Goal: Answer question/provide support

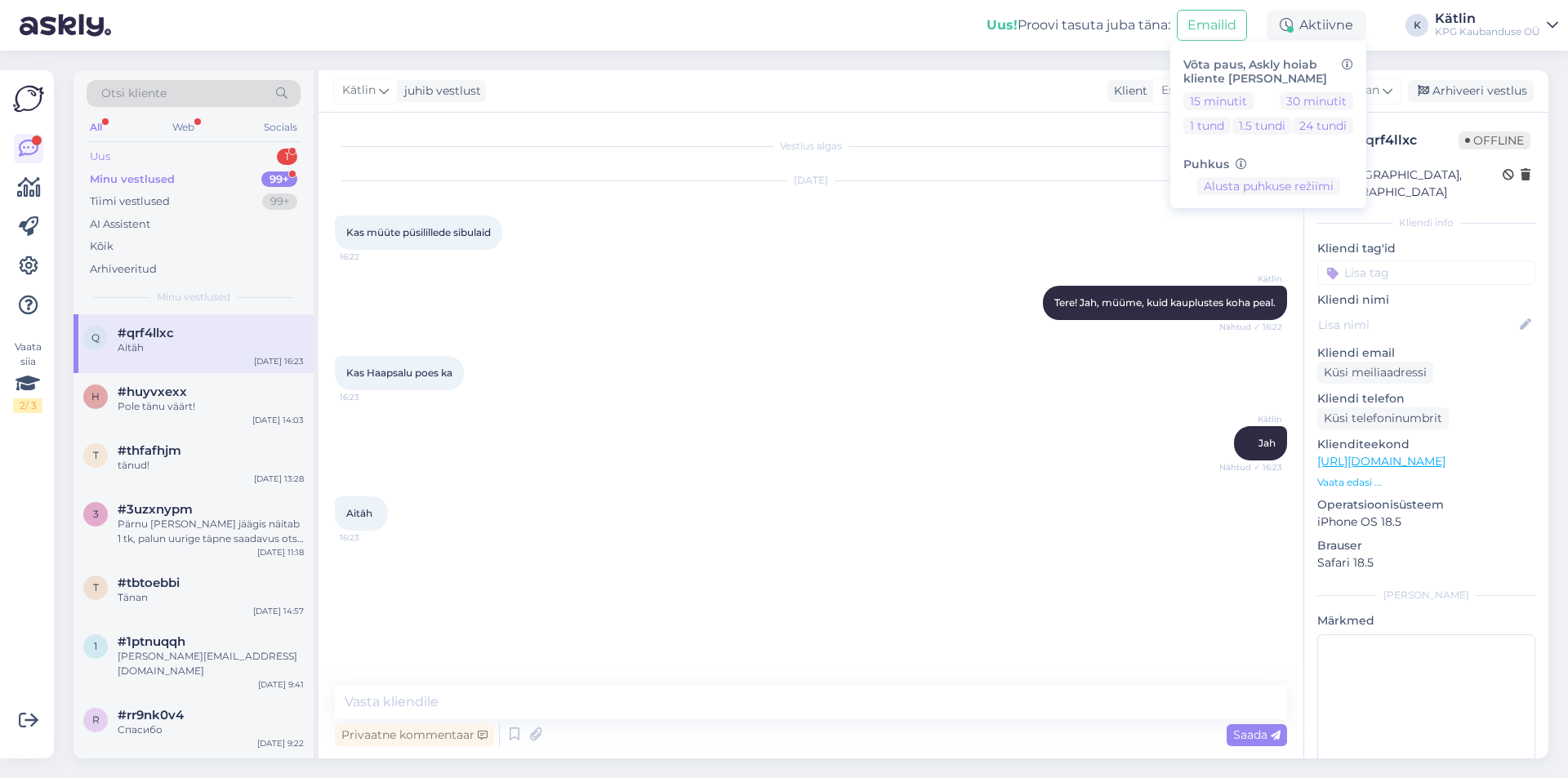
click at [156, 155] on div "Uus 1" at bounding box center [193, 156] width 214 height 22
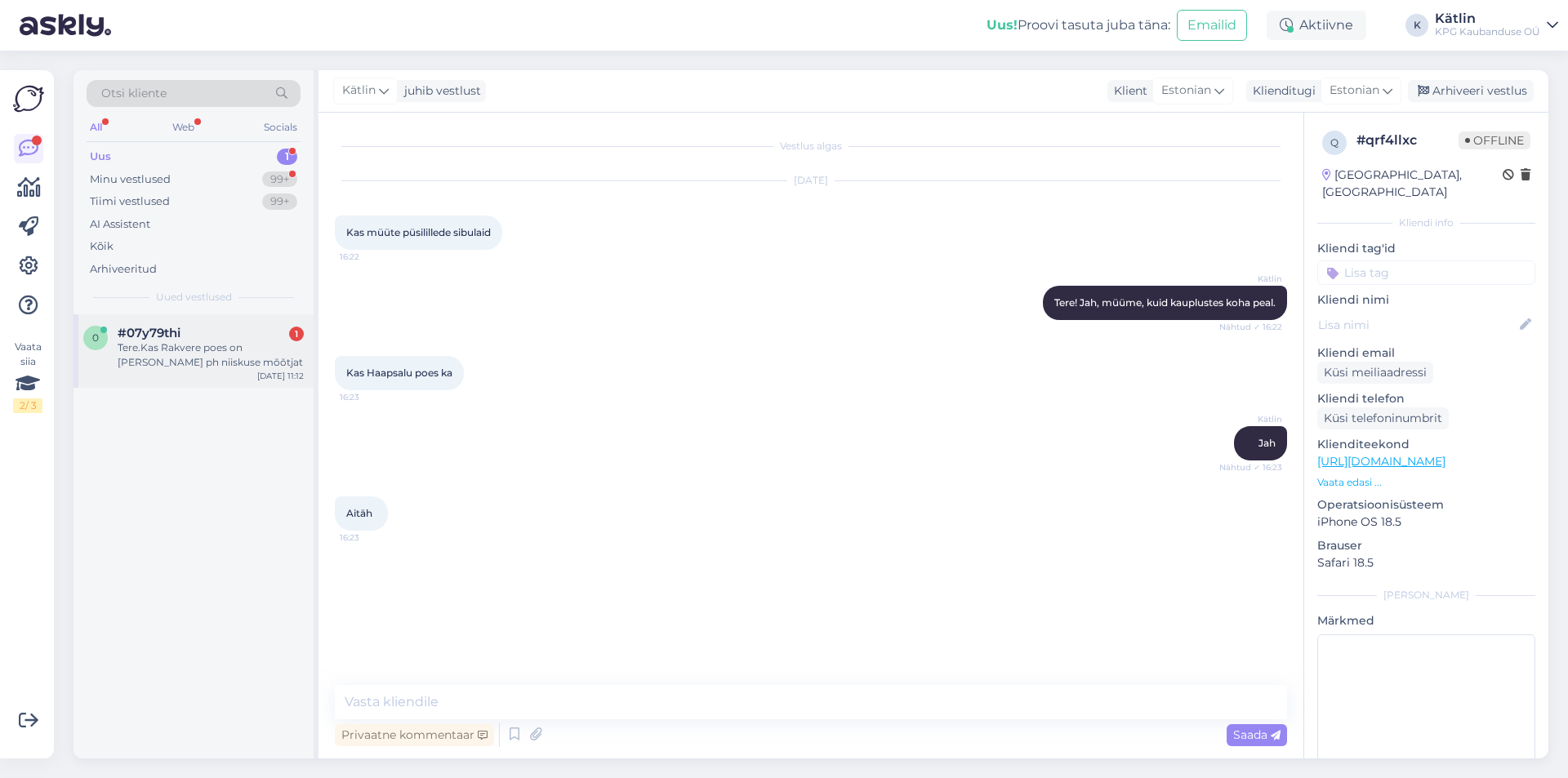
click at [209, 354] on div "Tere.Kas Rakvere poes on [PERSON_NAME] ph niiskuse mõõtjat" at bounding box center [211, 355] width 187 height 29
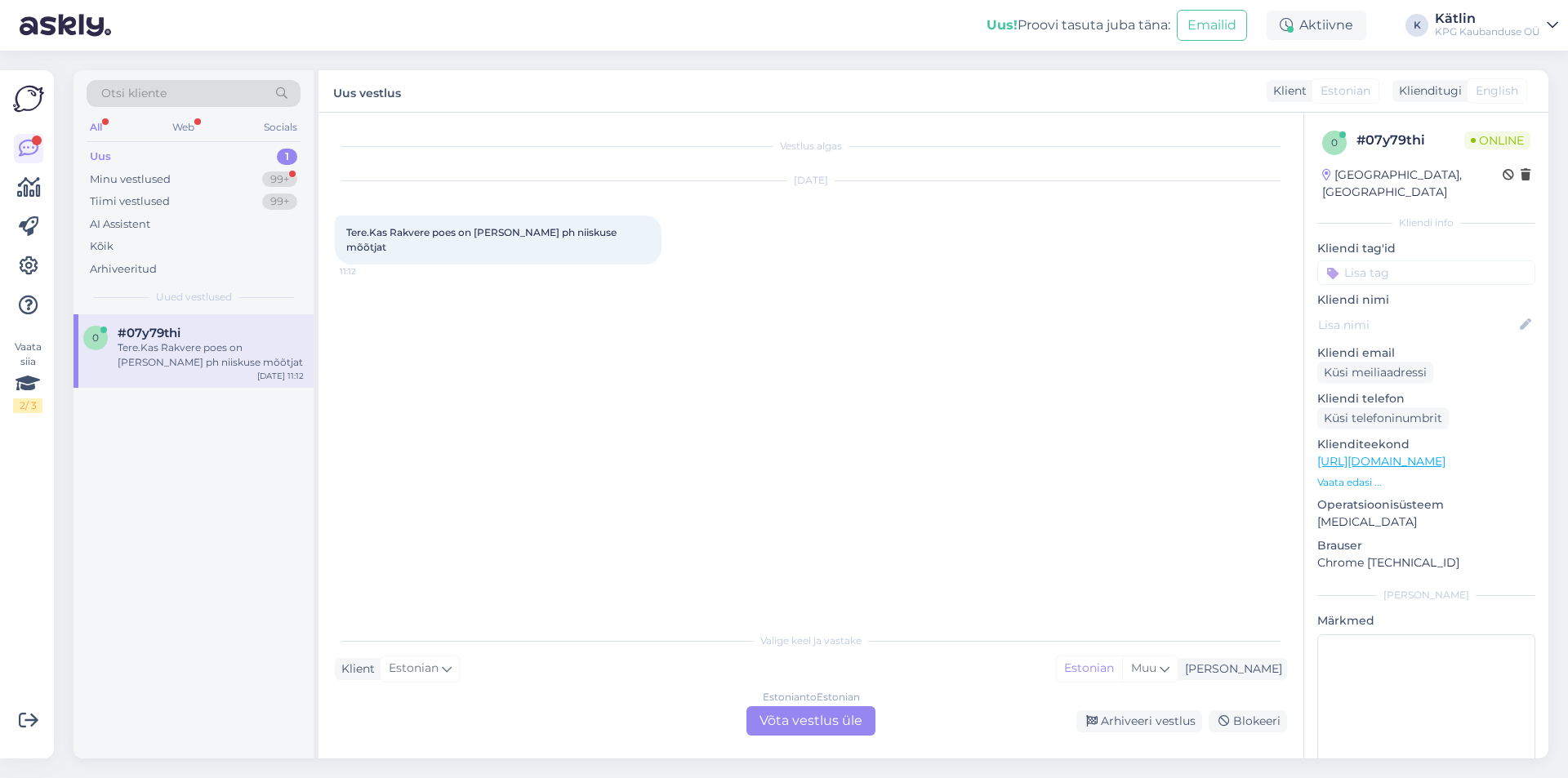
click at [1445, 454] on link "[URL][DOMAIN_NAME]" at bounding box center [1381, 461] width 128 height 15
click at [814, 721] on div "Estonian to Estonian Võta vestlus üle" at bounding box center [810, 721] width 129 height 29
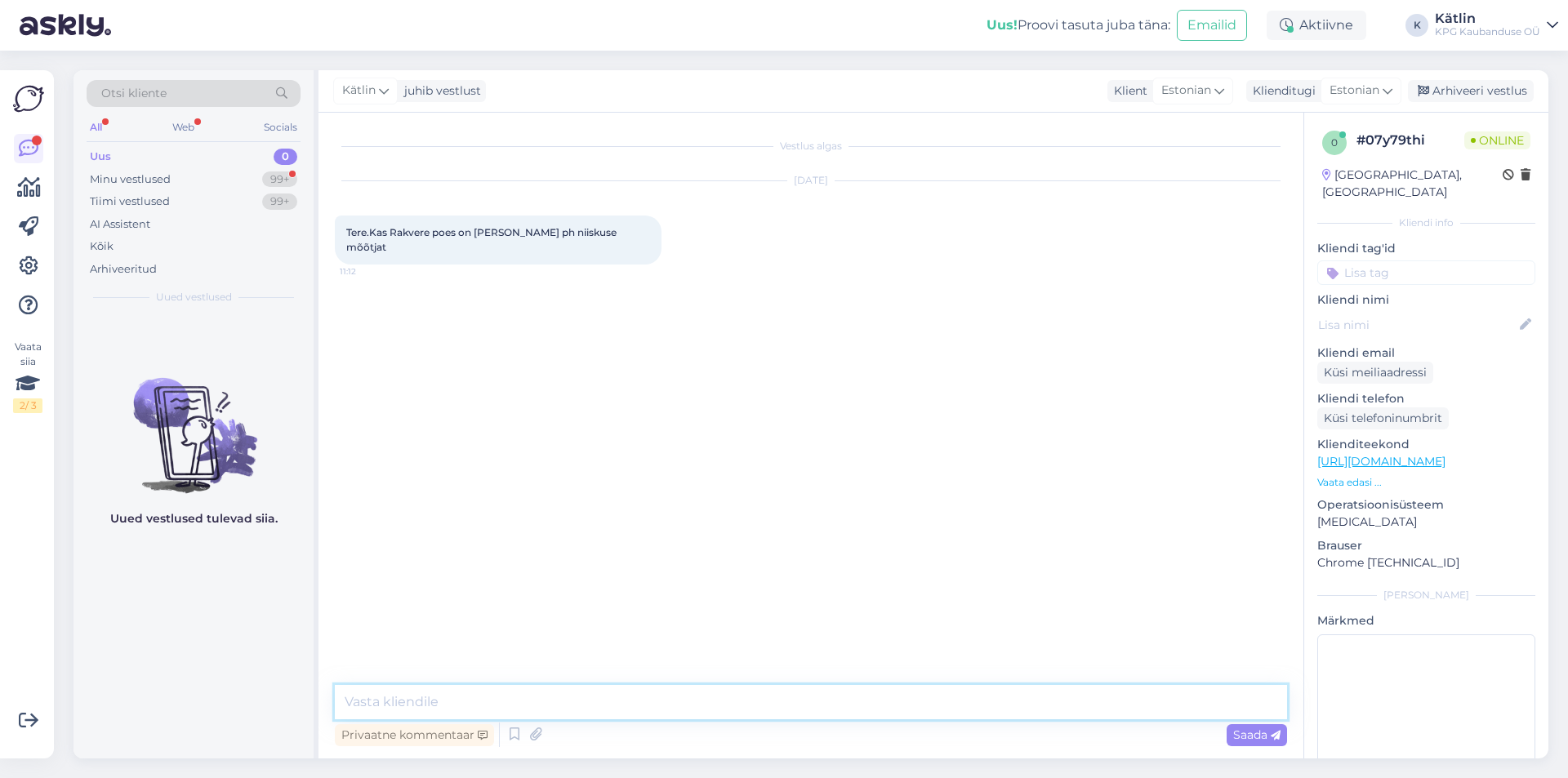
click at [693, 717] on textarea at bounding box center [811, 703] width 952 height 35
type textarea "Tere!"
click at [460, 686] on textarea at bounding box center [811, 703] width 952 height 35
type textarea "Kahjuks otsas."
click at [105, 176] on div "Minu vestlused" at bounding box center [130, 180] width 81 height 16
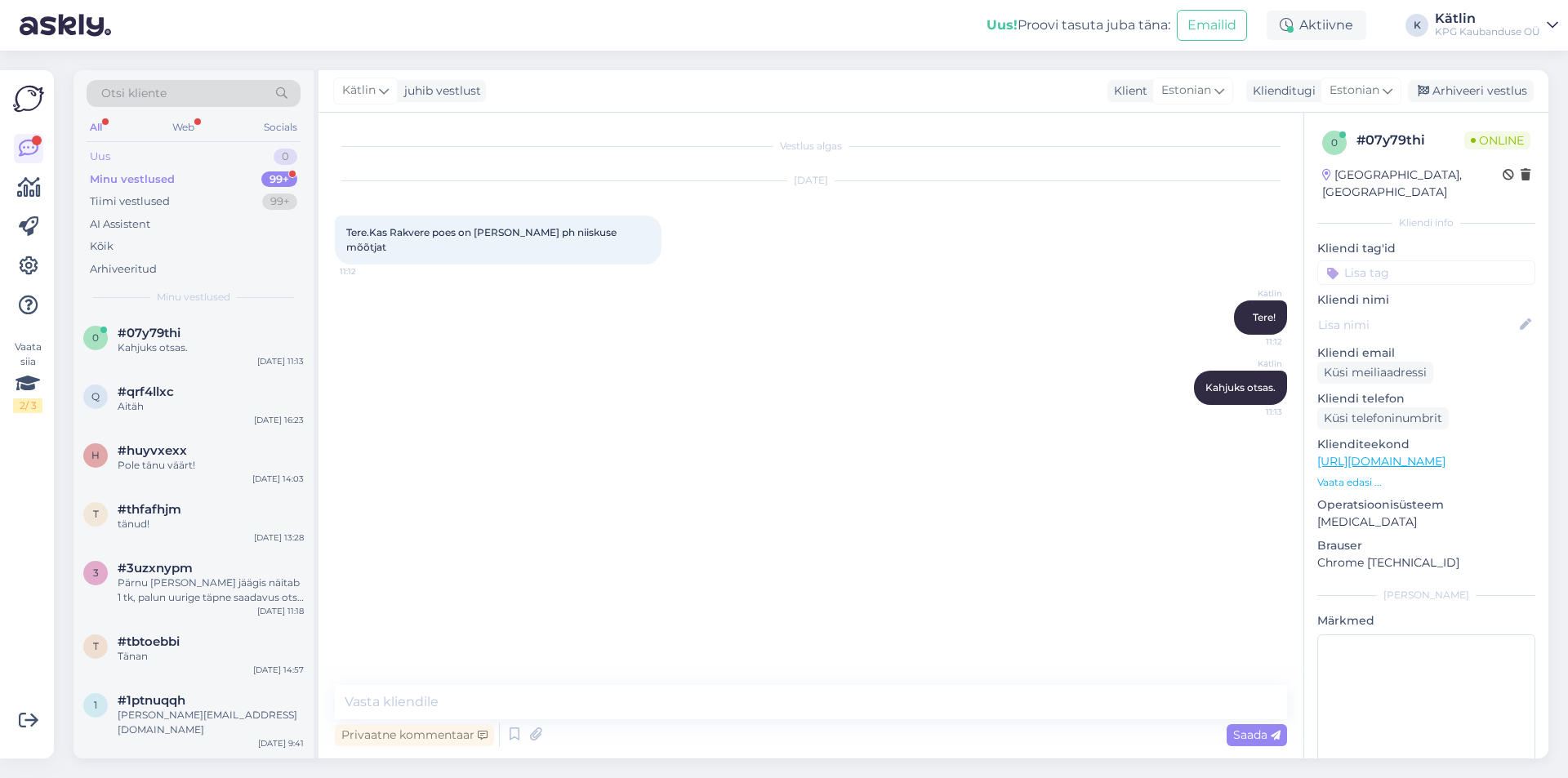
click at [112, 162] on div "Uus 0" at bounding box center [193, 156] width 214 height 22
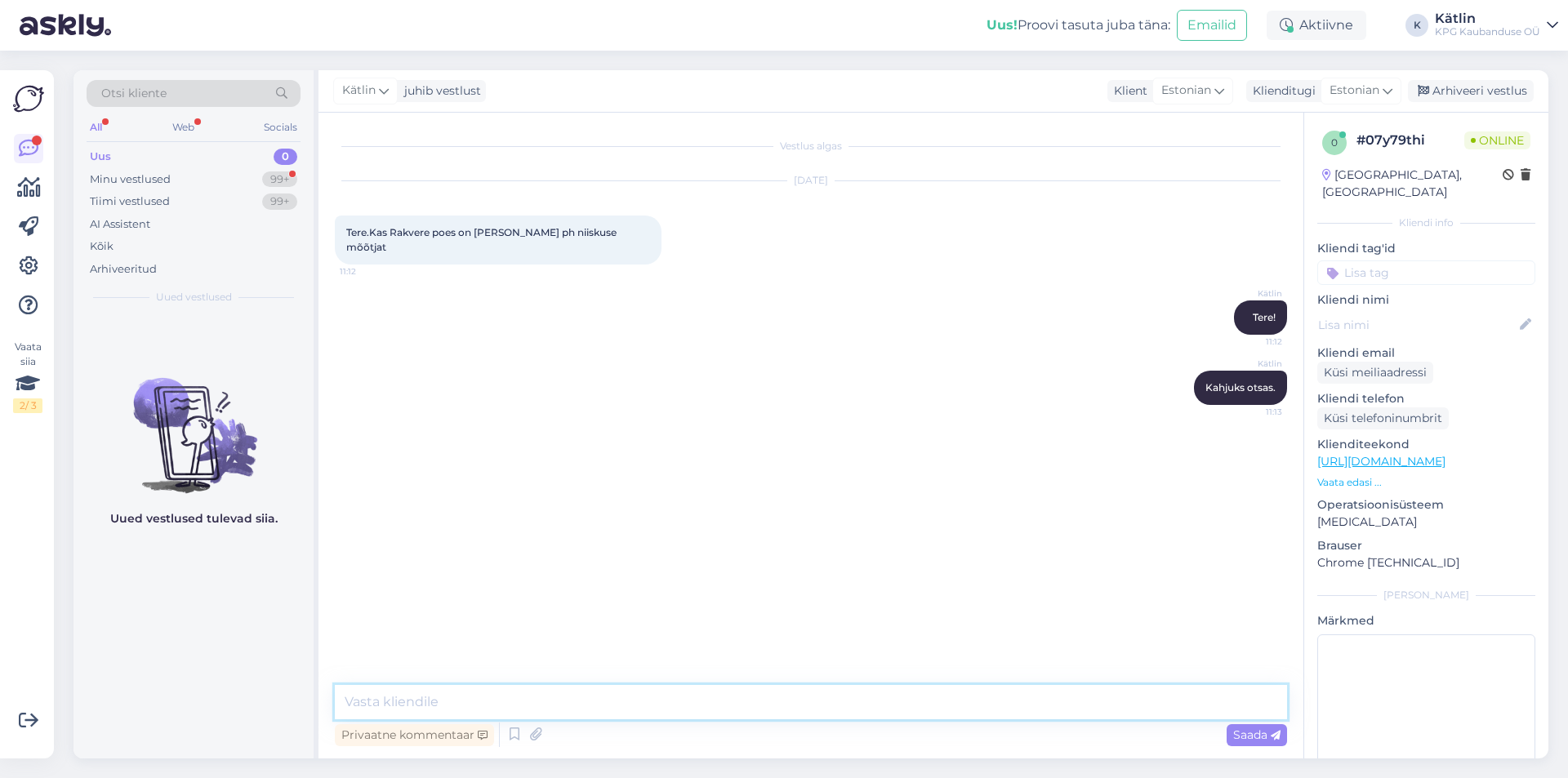
click at [441, 707] on textarea at bounding box center [811, 703] width 952 height 35
